Goal: Information Seeking & Learning: Understand process/instructions

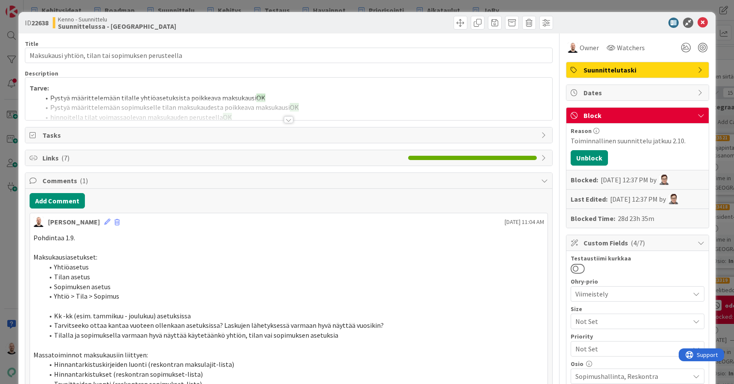
click at [290, 121] on div at bounding box center [288, 119] width 9 height 7
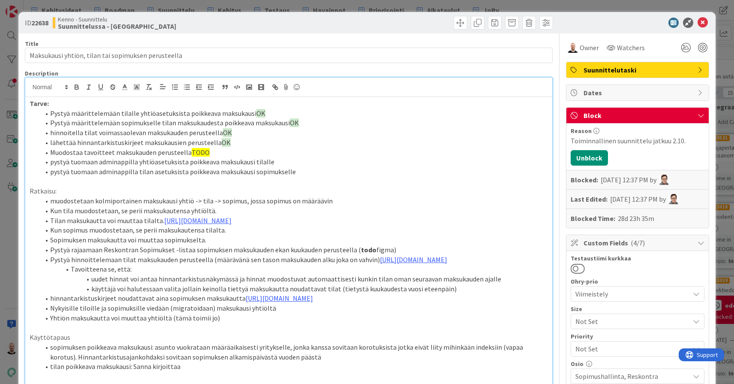
scroll to position [84, 0]
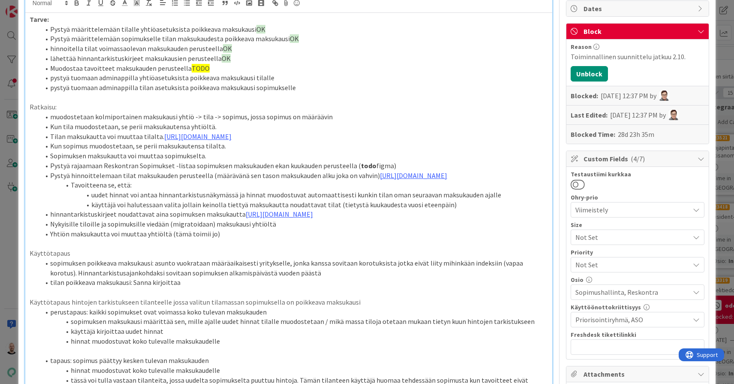
drag, startPoint x: 213, startPoint y: 57, endPoint x: 238, endPoint y: 57, distance: 25.3
click at [238, 57] on li "lähettää hinnantarkistuskirjeet maksukausien perusteella OK" at bounding box center [294, 59] width 508 height 10
copy li "OK"
drag, startPoint x: 186, startPoint y: 65, endPoint x: 218, endPoint y: 65, distance: 32.6
click at [218, 65] on li "Muodostaa tavoitteet maksukauden perusteella TODO" at bounding box center [294, 68] width 508 height 10
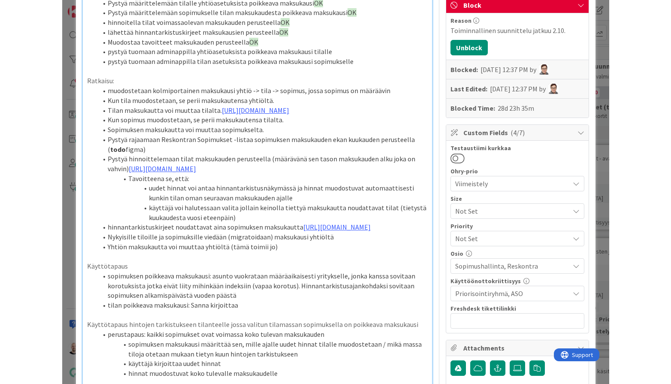
scroll to position [118, 0]
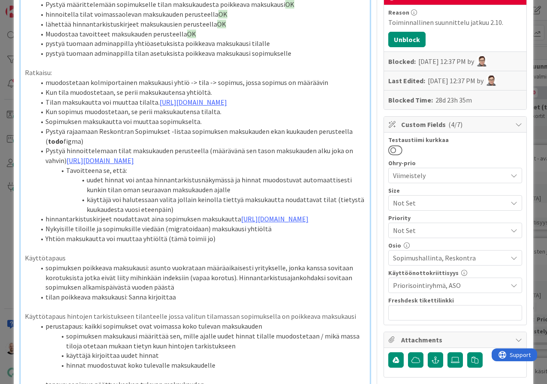
drag, startPoint x: 346, startPoint y: 154, endPoint x: 370, endPoint y: 163, distance: 25.8
click at [273, 107] on li "Tilan maksukautta voi muuttaa tilalta. [URL][DOMAIN_NAME]" at bounding box center [200, 102] width 330 height 10
click at [51, 80] on li "muodostetaan kolmiportainen maksukausi yhtiö -> tila -> sopimus, jossa sopimus …" at bounding box center [200, 83] width 330 height 10
click at [131, 78] on li "Muodostetaan kolmiportainen maksukausi yhtiö -> tila -> sopimus, jossa sopimus …" at bounding box center [200, 83] width 330 height 10
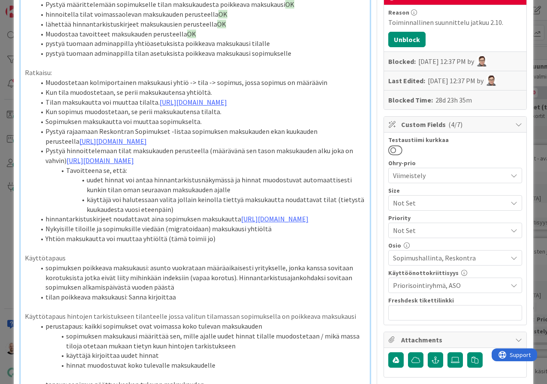
click at [136, 107] on li "Tilan maksukautta voi muuttaa tilalta. [URL][DOMAIN_NAME]" at bounding box center [200, 102] width 330 height 10
click at [176, 142] on link "[URL][DOMAIN_NAME]" at bounding box center [175, 143] width 59 height 11
click at [287, 82] on li "Muodostetaan kolmiportainen maksukausi yhtiö -> tila -> sopimus, jossa sopimus …" at bounding box center [200, 83] width 330 height 10
click at [141, 145] on link "[URL][DOMAIN_NAME]" at bounding box center [112, 141] width 67 height 9
click at [165, 196] on link "[URL][DOMAIN_NAME]" at bounding box center [170, 199] width 59 height 11
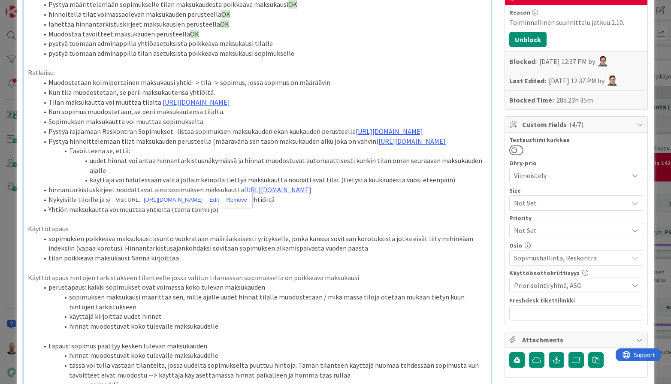
click at [223, 126] on li "Sopimuksen maksukautta voi muuttaa sopimukselta." at bounding box center [262, 122] width 448 height 10
click at [378, 145] on link "[URL][DOMAIN_NAME]" at bounding box center [411, 141] width 67 height 9
click at [217, 202] on link "[URL][DOMAIN_NAME]" at bounding box center [228, 199] width 59 height 11
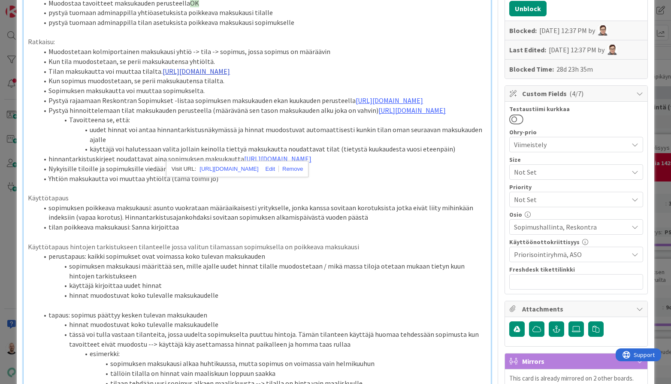
scroll to position [150, 0]
click at [208, 115] on li "Pystyä hinnoittelemaan tilat maksukauden perusteella (määrävänä sen tason maksu…" at bounding box center [262, 110] width 448 height 10
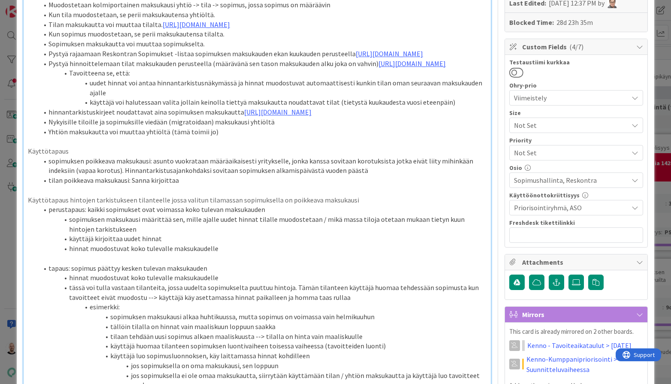
scroll to position [197, 0]
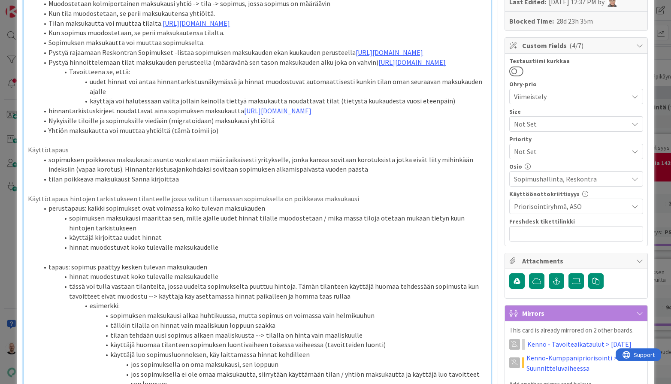
click at [52, 116] on li "hinnantarkistuskirjeet noudattavat aina sopimuksen maksukautta [URL][DOMAIN_NAM…" at bounding box center [262, 111] width 448 height 10
click at [144, 96] on li "uudet hinnat voi antaa hinnantarkistusnäkymässä ja hinnat muodostuvat automaatt…" at bounding box center [262, 86] width 448 height 19
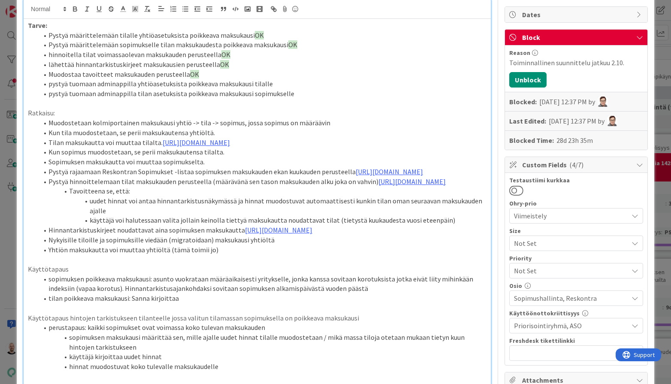
scroll to position [80, 0]
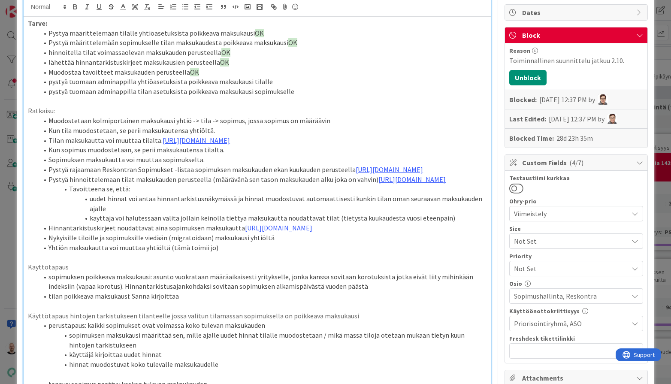
click at [50, 51] on li "hinnoitella tilat voimassaolevan maksukauden perusteella OK" at bounding box center [262, 53] width 448 height 10
click at [51, 62] on li "lähettää hinnantarkistuskirjeet maksukausien perusteella OK" at bounding box center [262, 62] width 448 height 10
click at [50, 81] on li "pystyä tuomaan adminappilla yhtiöasetuksista poikkeava maksukausi tilalle" at bounding box center [262, 82] width 448 height 10
click at [52, 91] on li "pystyä tuomaan adminappilla tilan asetuksista poikkeava maksukausi sopimukselle" at bounding box center [262, 92] width 448 height 10
click at [124, 100] on p at bounding box center [257, 102] width 459 height 10
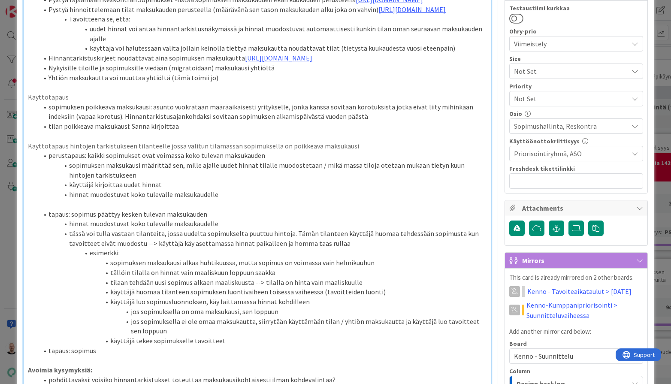
scroll to position [259, 0]
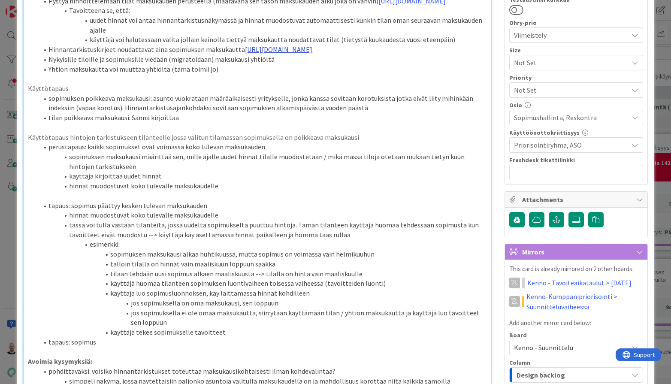
click at [276, 54] on link "[URL][DOMAIN_NAME]" at bounding box center [278, 49] width 67 height 9
click at [254, 124] on link "[URL][DOMAIN_NAME]" at bounding box center [240, 125] width 59 height 11
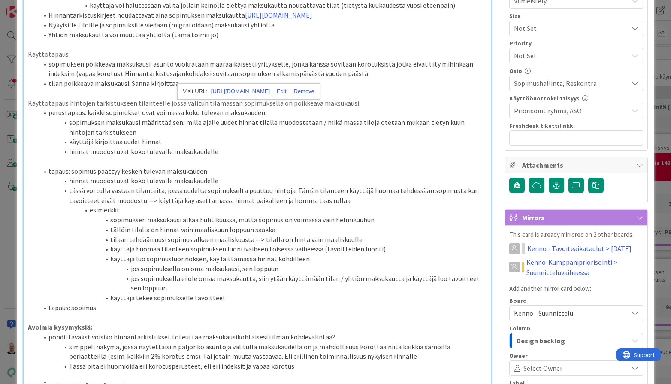
scroll to position [293, 0]
click at [342, 117] on li "perustapaus: kaikki sopimukset ovat voimassa koko tulevan maksukauden" at bounding box center [262, 112] width 448 height 10
click at [260, 156] on li "hinnat muodostuvat koko tulevalle maksukaudelle" at bounding box center [262, 151] width 448 height 10
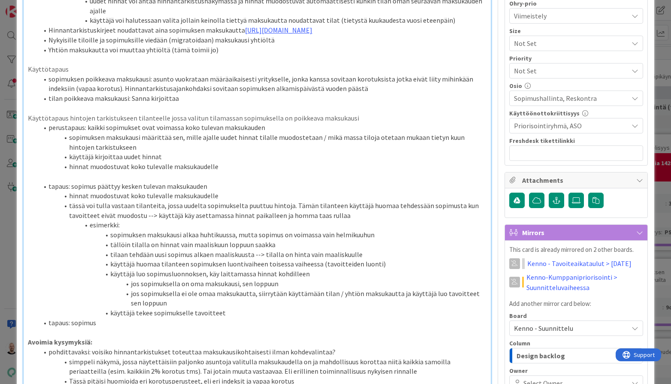
scroll to position [277, 0]
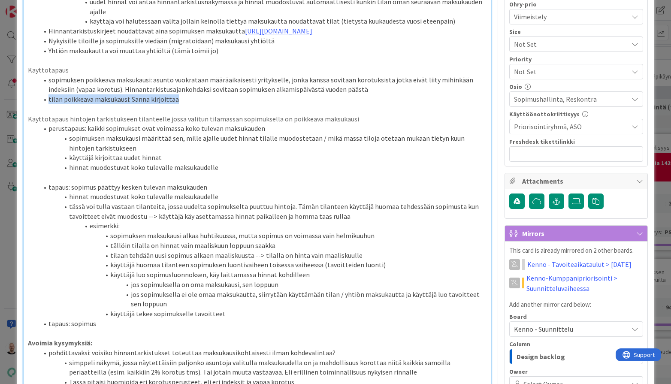
drag, startPoint x: 48, startPoint y: 156, endPoint x: 210, endPoint y: 157, distance: 162.6
click at [210, 104] on li "tilan poikkeava maksukausi: Sanna kirjoittaa" at bounding box center [262, 99] width 448 height 10
copy li "tilan poikkeava maksukausi: Sanna kirjoittaa"
click at [210, 104] on li "tilan poikkeava maksukausi: Sanna kirjoittaa" at bounding box center [262, 99] width 448 height 10
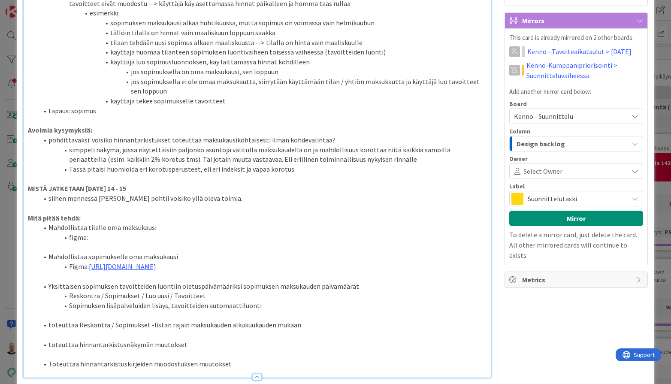
scroll to position [493, 0]
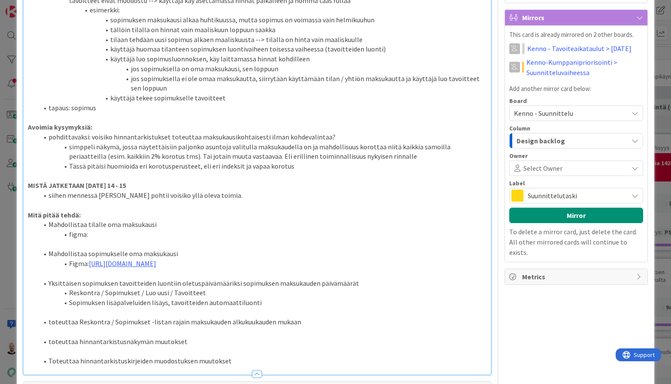
click at [217, 200] on li "siihen mennessä [PERSON_NAME] pohtii voisiko yllä oleva toimia." at bounding box center [262, 195] width 448 height 10
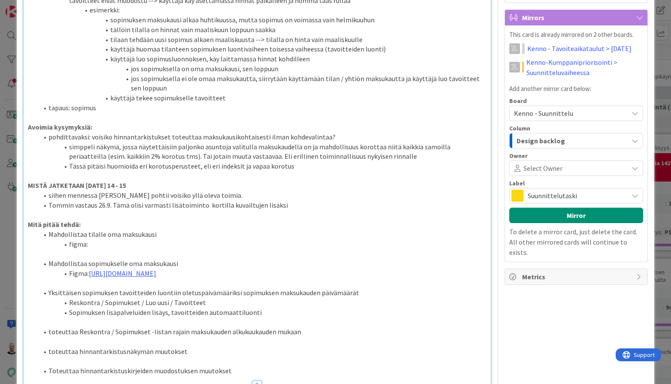
click at [206, 210] on li "Tommin vastaus 26.9. Tämä olisi varmasti lisätoiminto kortilla kuvailtujen lisä…" at bounding box center [262, 205] width 448 height 10
click at [294, 210] on li "Tommin vastaus 26.9. Tämä olisi varmasti lisätoiminto kortilla kuvailtujen lisä…" at bounding box center [262, 205] width 448 height 10
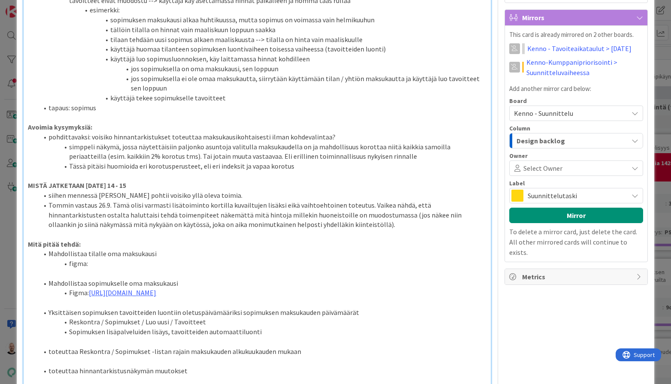
click at [366, 229] on li "Tommin vastaus 26.9. Tämä olisi varmasti lisätoiminto kortilla kuvailtujen lisä…" at bounding box center [262, 214] width 448 height 29
click at [59, 229] on li "Tommin vastaus 26.9. Tämä olisi varmasti lisätoiminto kortilla kuvailtujen lisä…" at bounding box center [262, 214] width 448 height 29
click at [311, 229] on li "Tommin vastaus 26.9. Tämä olisi varmasti lisätoiminto kortilla kuvailtujen lisä…" at bounding box center [262, 214] width 448 height 29
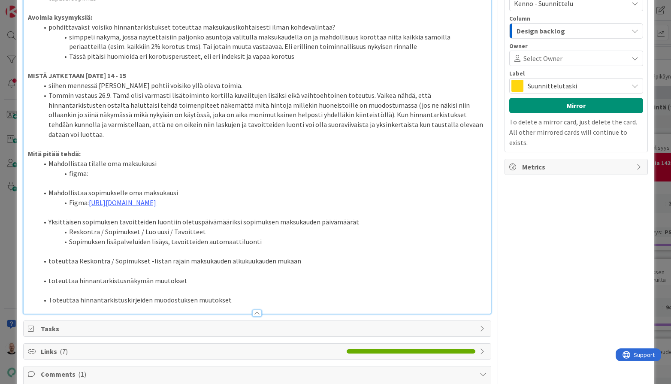
scroll to position [603, 0]
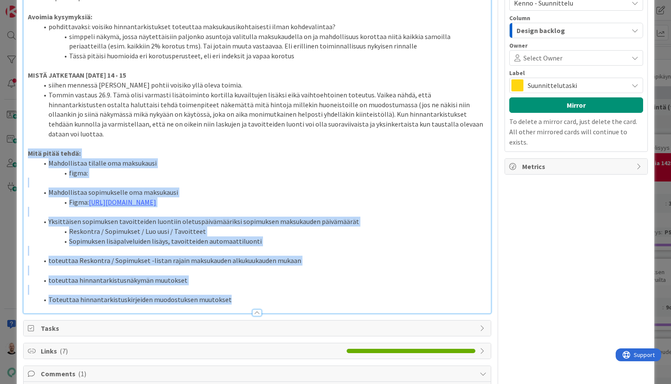
drag, startPoint x: 30, startPoint y: 189, endPoint x: 338, endPoint y: 395, distance: 370.8
click at [338, 383] on html "Kehitysideat Roadmap Suunnittelu Kehitys Testaus Havainnot Priorisointi Aikatau…" at bounding box center [335, 192] width 671 height 384
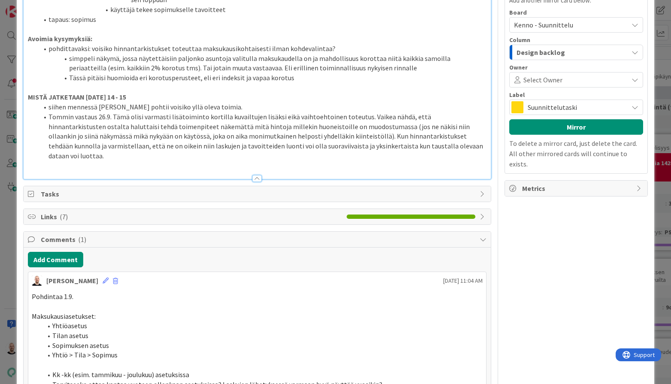
scroll to position [559, 0]
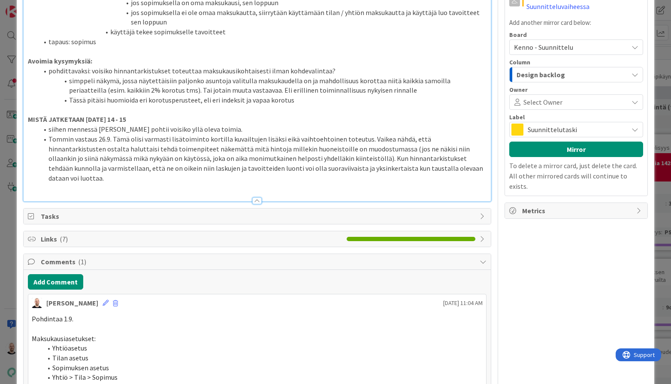
click at [299, 105] on li "Tässä pitäisi huomioida eri korotusperusteet, eli eri indeksit ja vapaa korotus" at bounding box center [262, 100] width 448 height 10
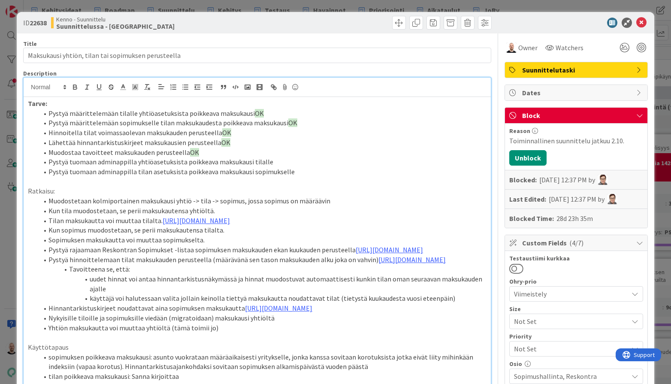
scroll to position [0, 0]
